Goal: Task Accomplishment & Management: Use online tool/utility

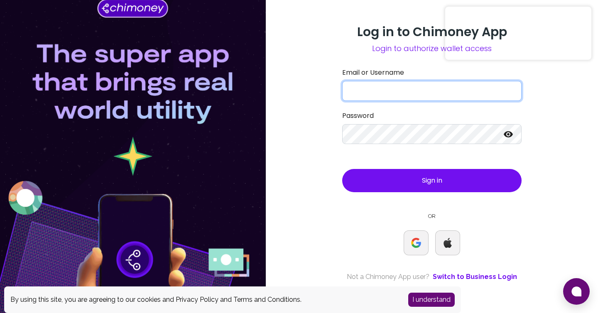
click at [380, 91] on input "Email or Username" at bounding box center [431, 91] width 179 height 20
click at [384, 93] on input "Email or Username" at bounding box center [431, 91] width 179 height 20
click at [425, 88] on input "Email or Username" at bounding box center [431, 91] width 179 height 20
paste input "hammed+70@chimoney.com"
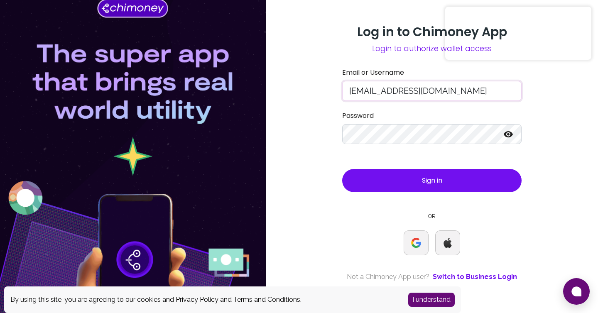
type input "hammed+70@chimoney.com"
click at [387, 120] on label "Password" at bounding box center [431, 116] width 179 height 10
click at [396, 123] on div "Password" at bounding box center [431, 127] width 179 height 33
click at [358, 173] on button "Sign in" at bounding box center [431, 180] width 179 height 23
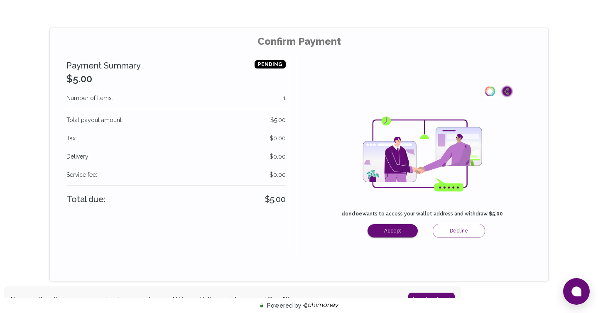
click at [172, 68] on div "Payment Summary $5.00 PENDING" at bounding box center [175, 74] width 219 height 31
click at [398, 225] on button "Accept" at bounding box center [392, 230] width 50 height 13
